Goal: Transaction & Acquisition: Purchase product/service

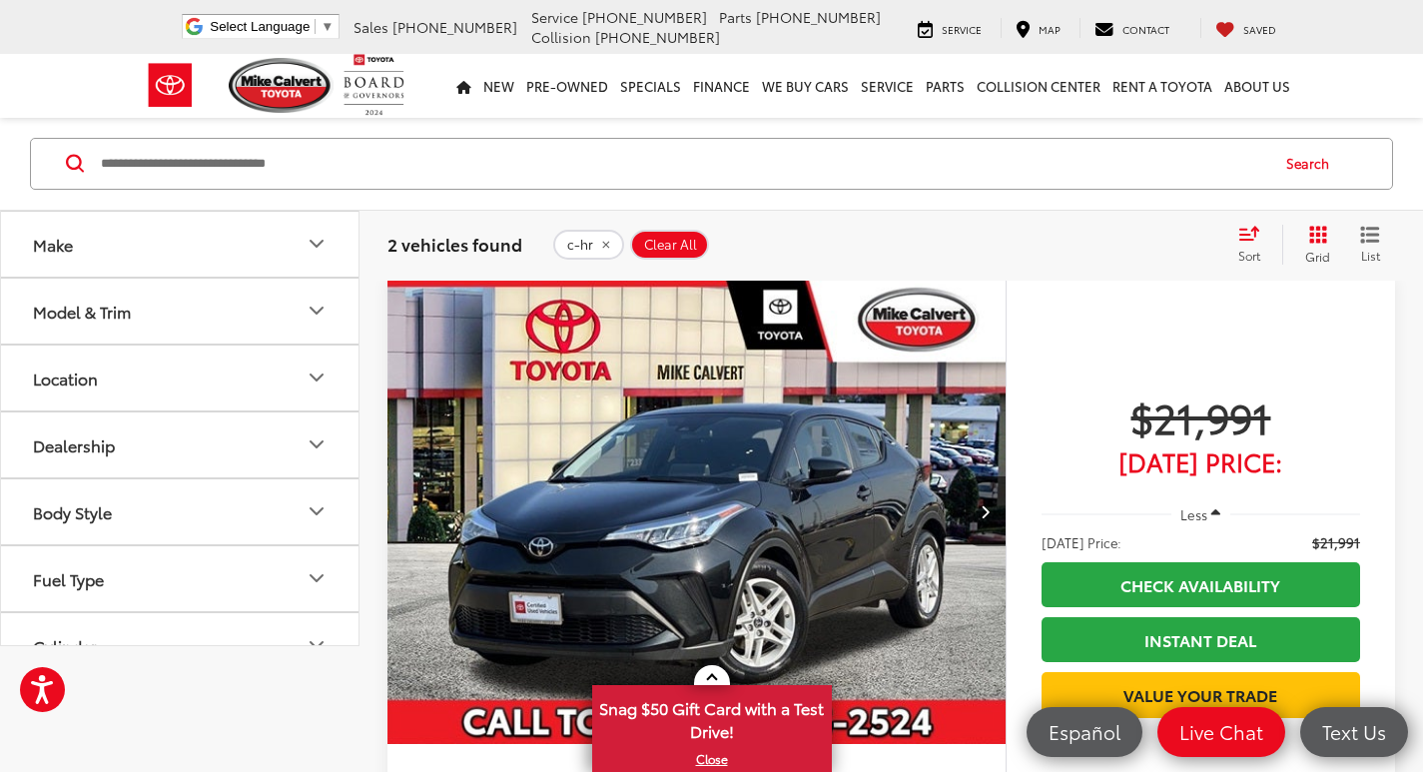
scroll to position [100, 0]
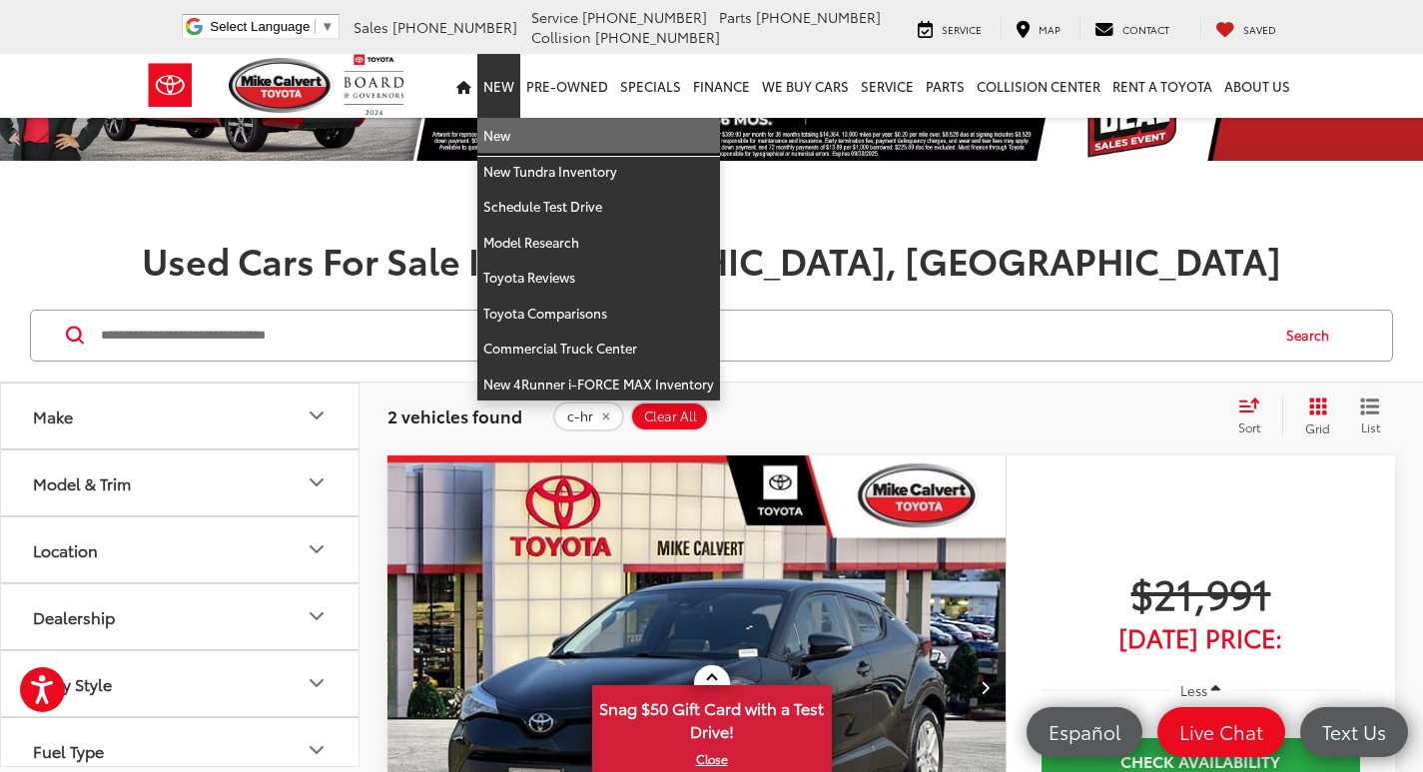
click at [501, 137] on link "New" at bounding box center [598, 136] width 243 height 36
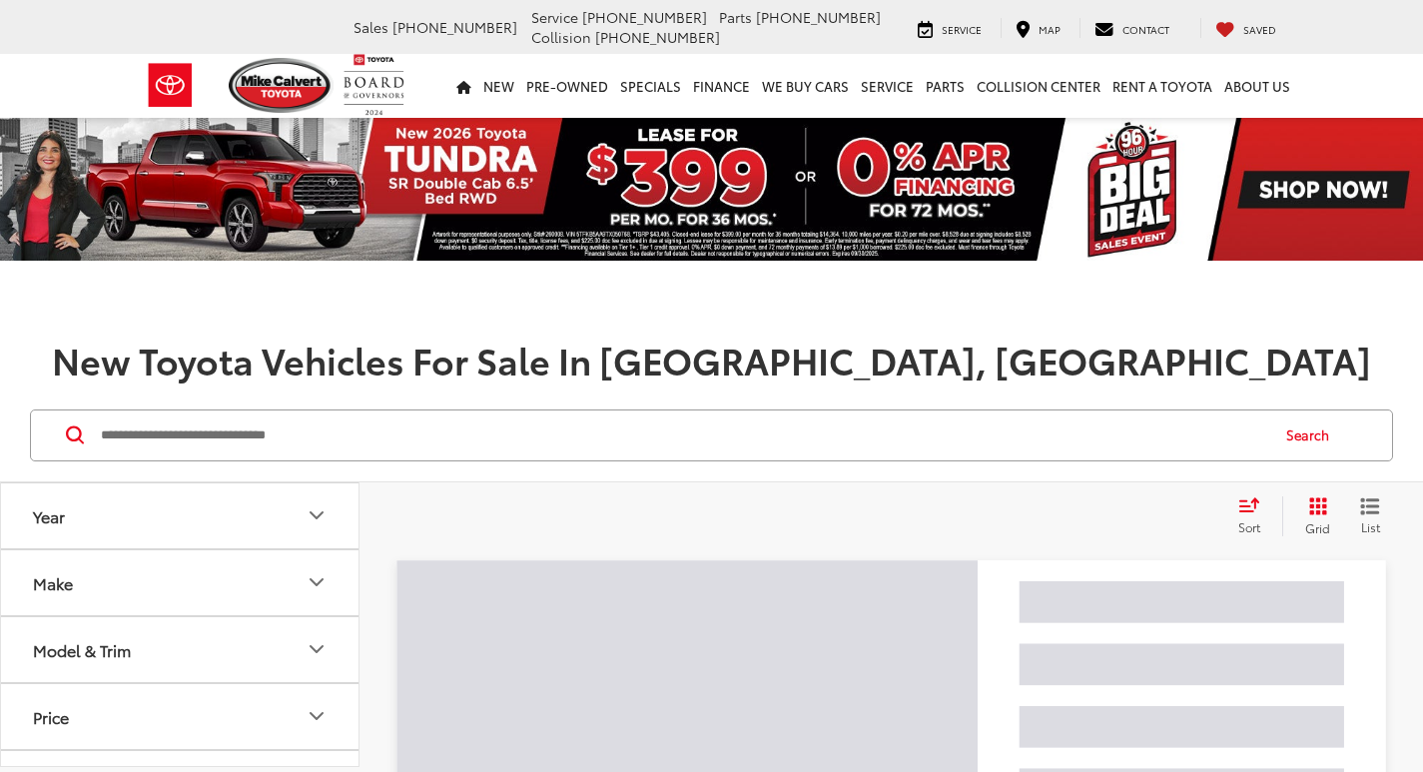
click at [280, 451] on input "Search by Make, Model, or Keyword" at bounding box center [683, 435] width 1168 height 48
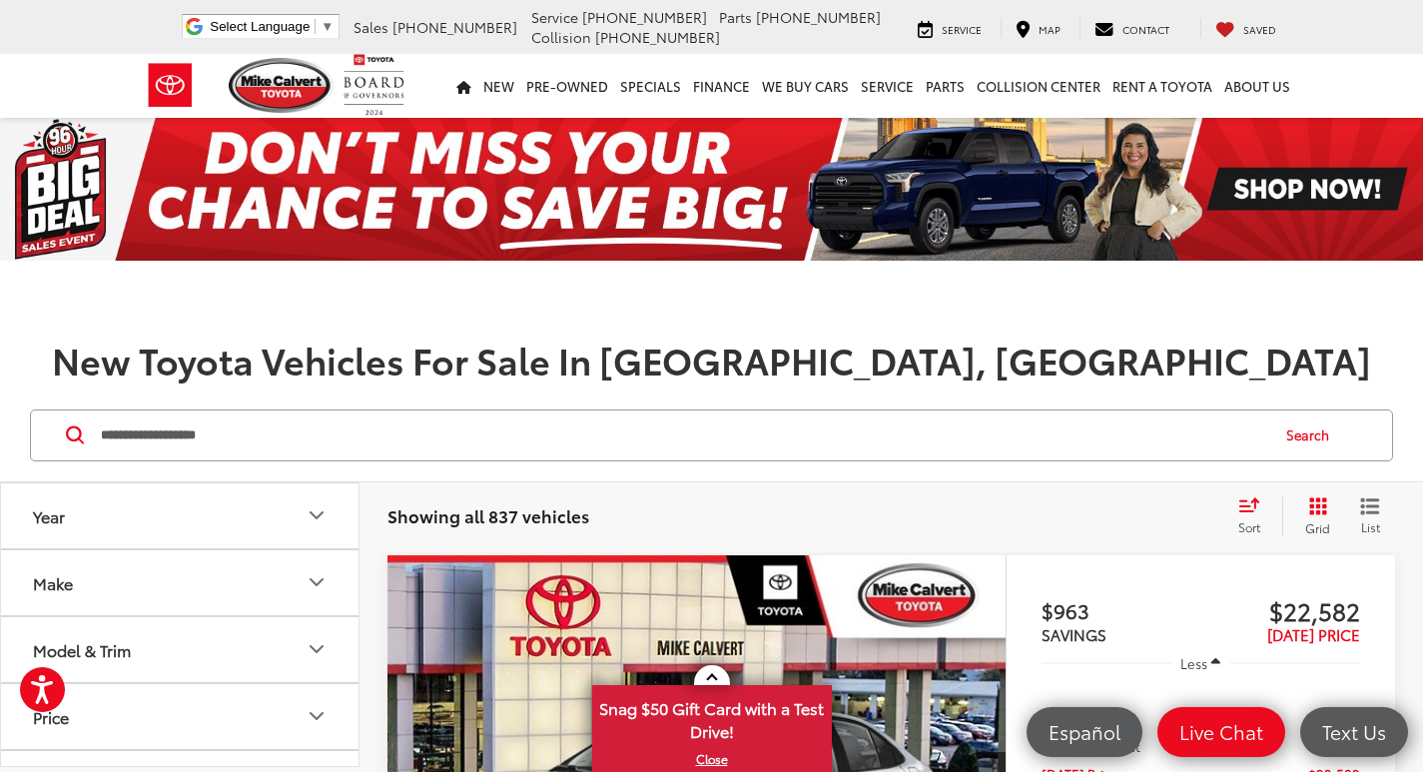
type input "**********"
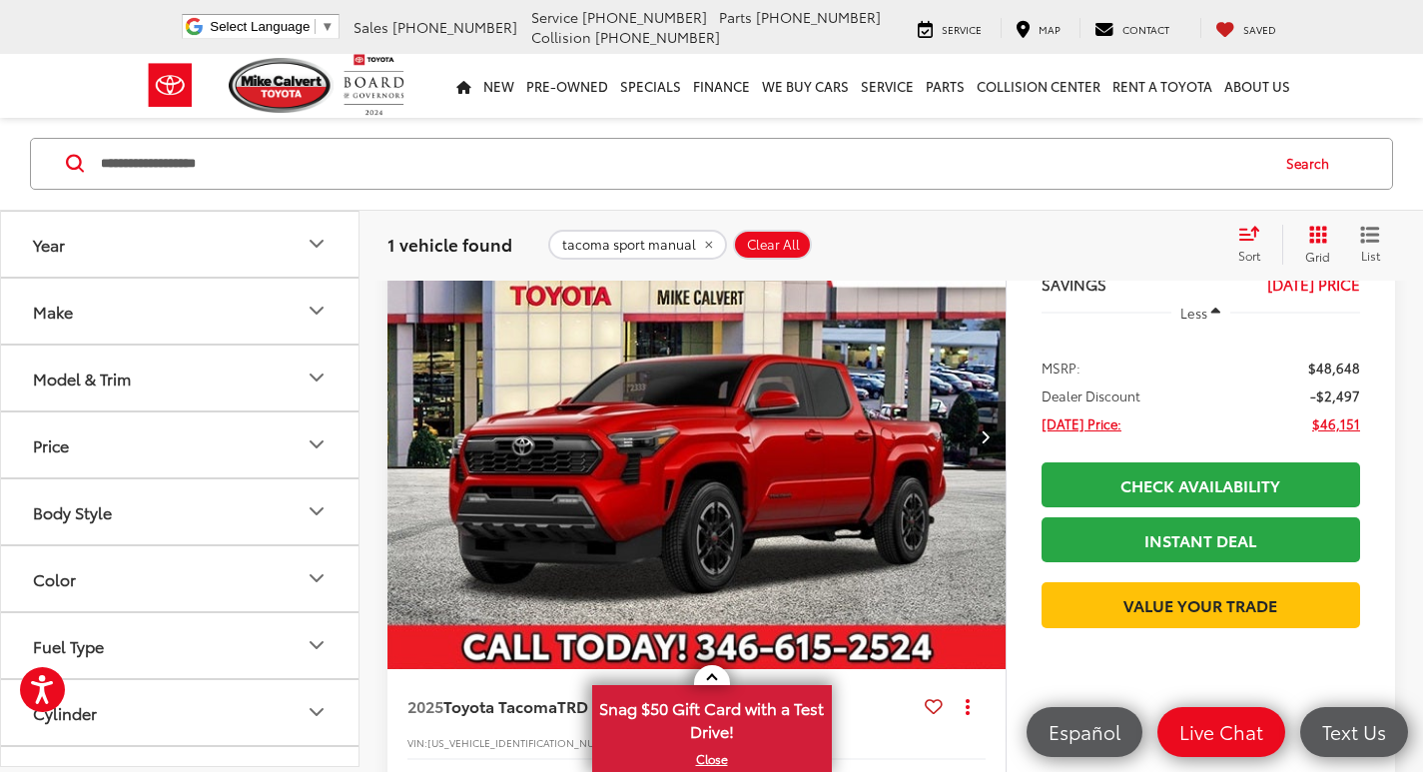
scroll to position [399, 0]
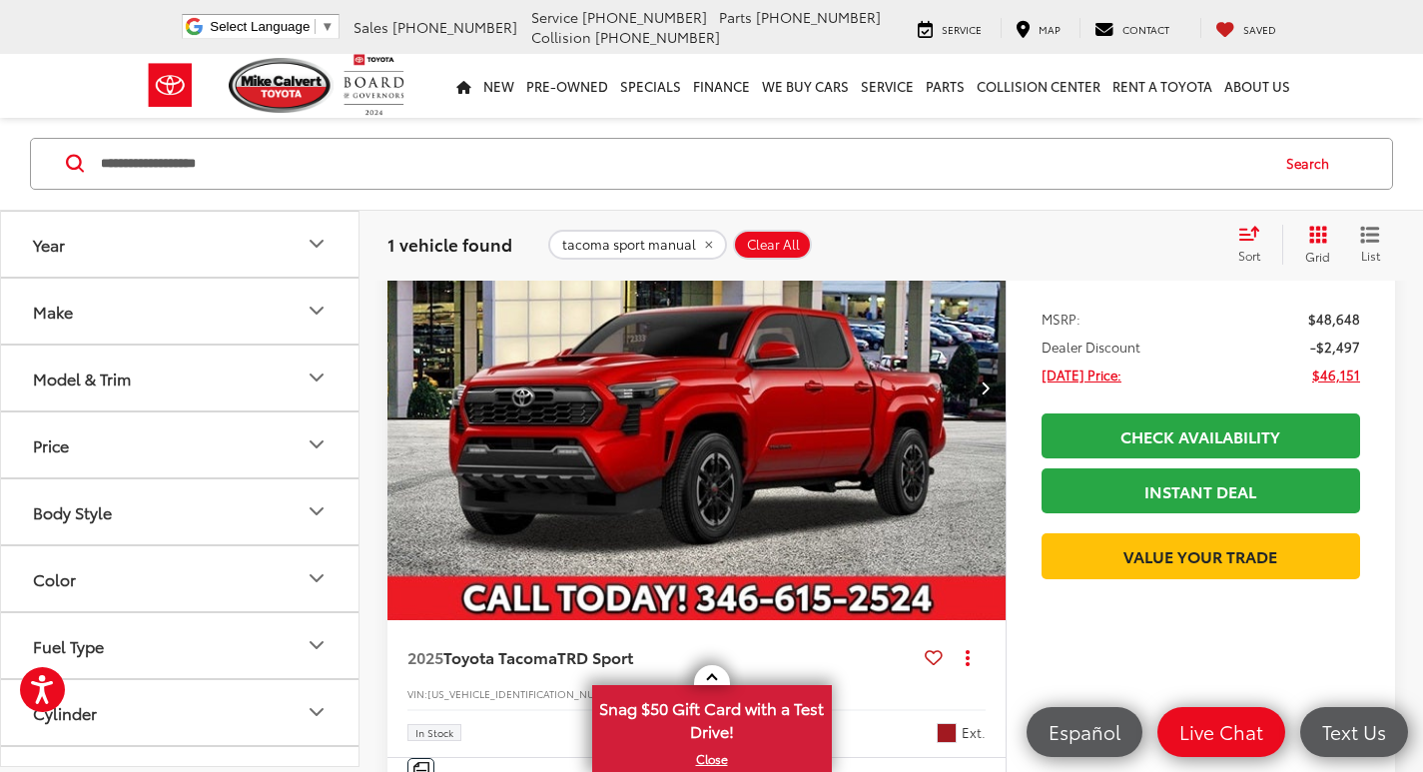
click at [985, 386] on icon "Next image" at bounding box center [984, 387] width 9 height 14
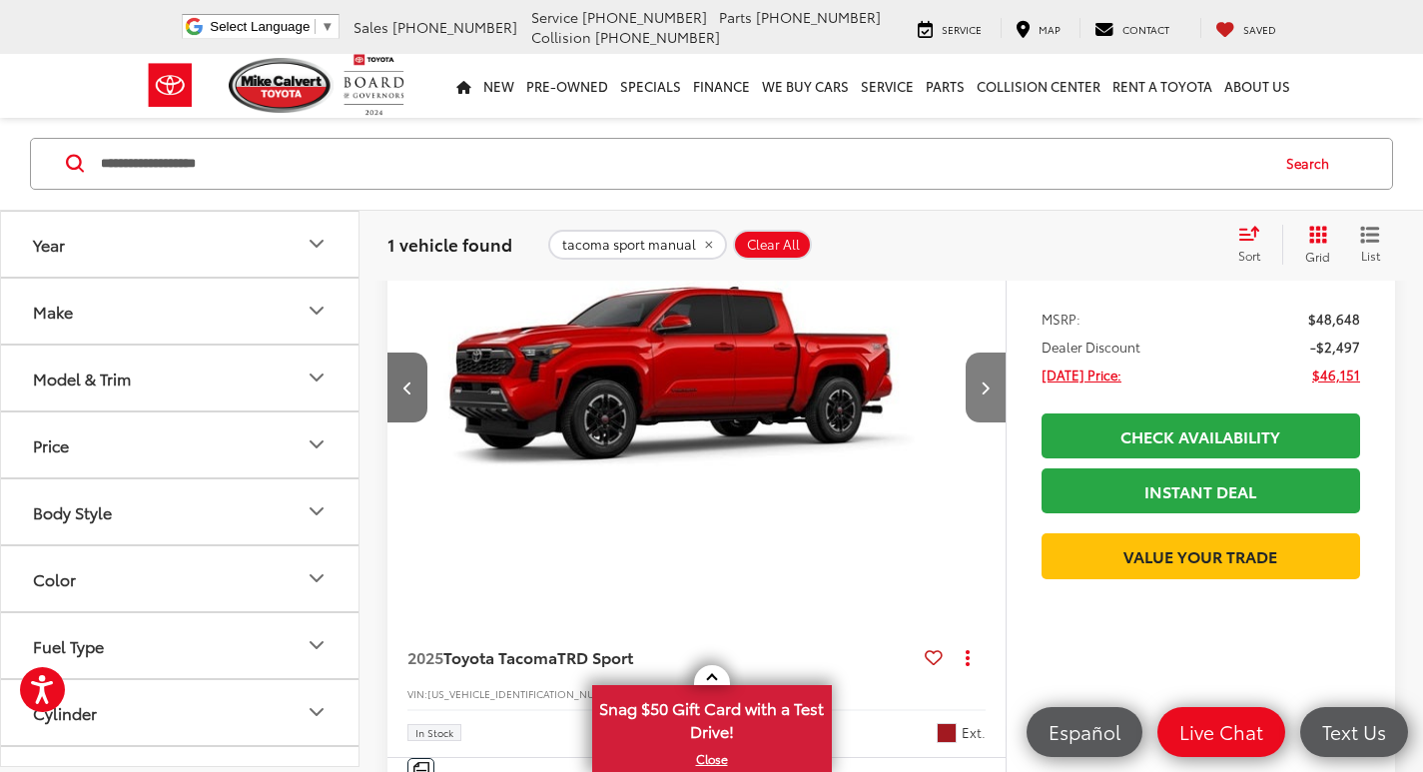
click at [985, 386] on icon "Next image" at bounding box center [984, 387] width 9 height 14
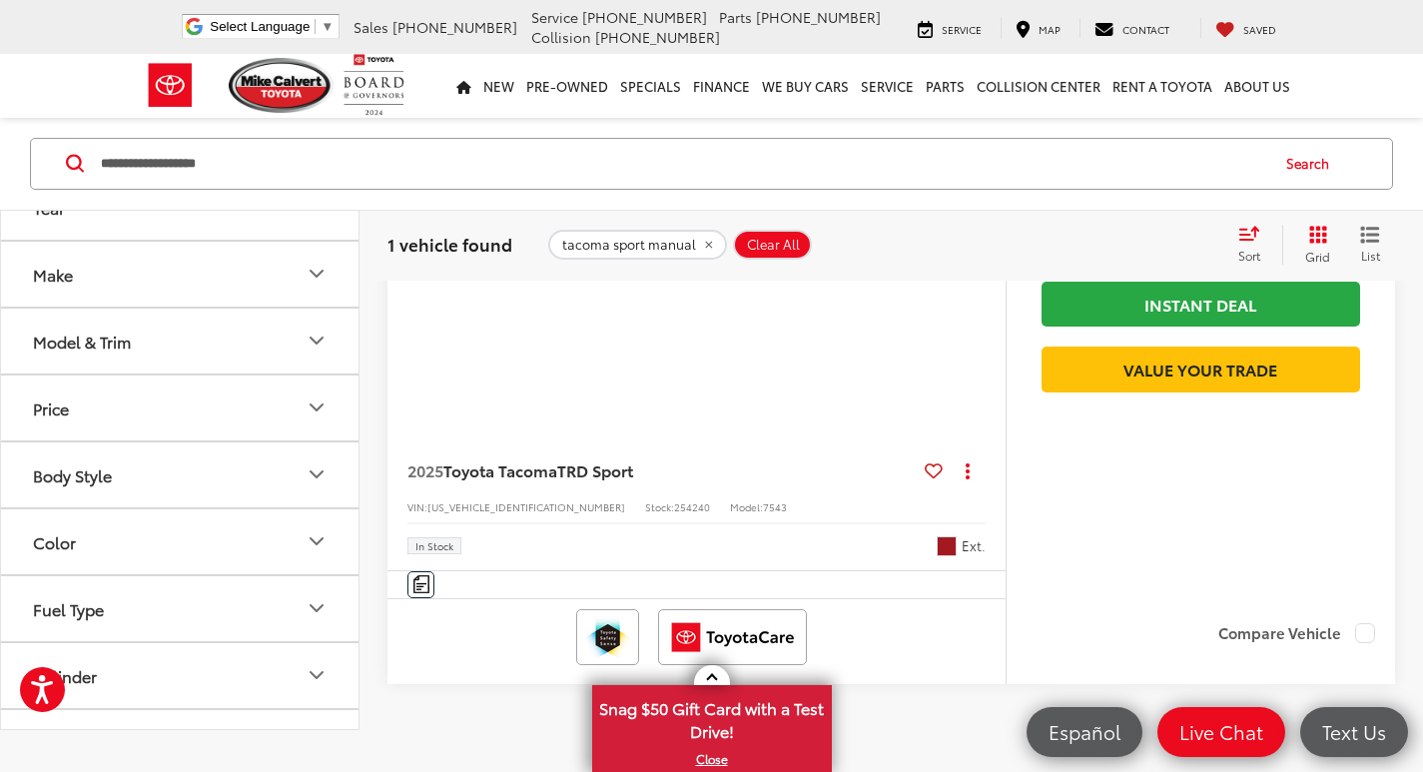
scroll to position [594, 0]
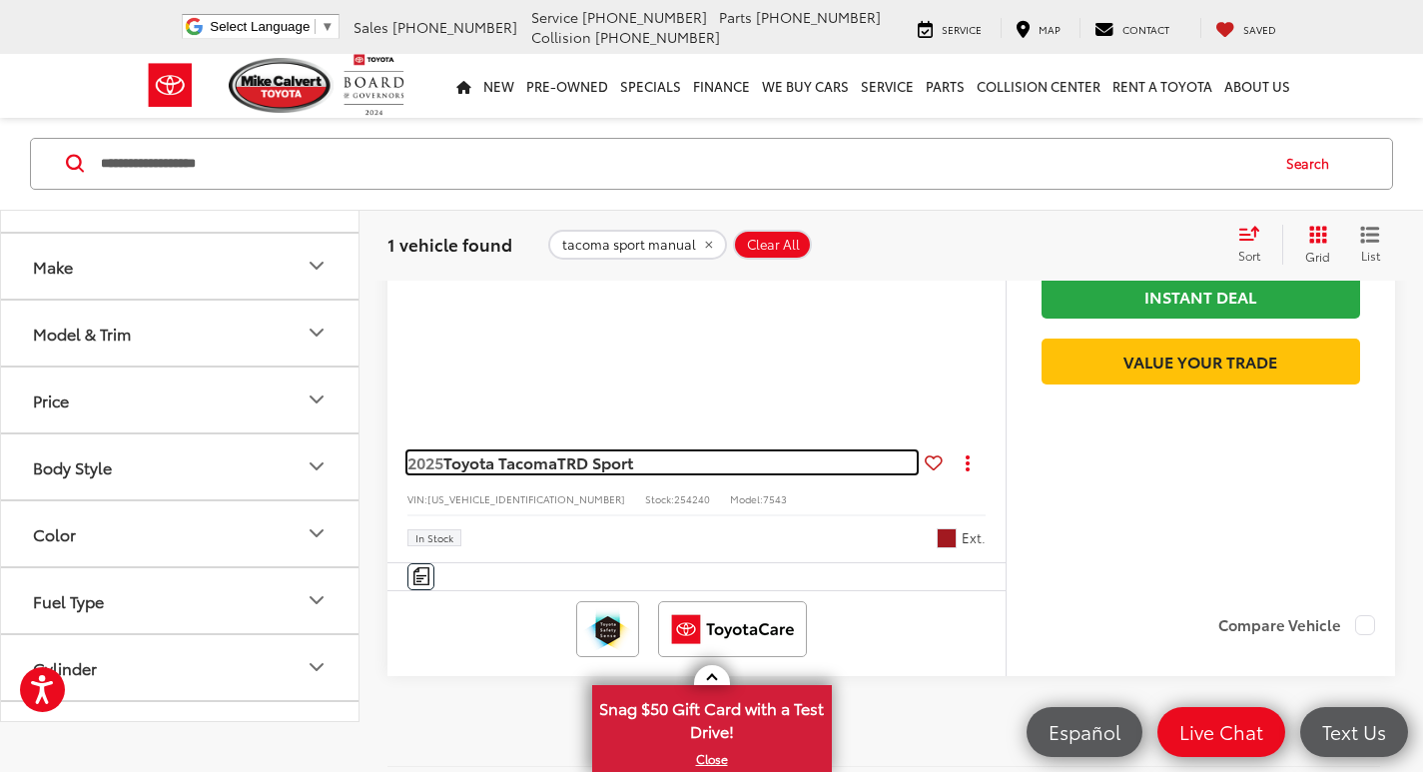
click at [535, 464] on span "Toyota Tacoma" at bounding box center [500, 461] width 114 height 23
